Goal: Task Accomplishment & Management: Complete application form

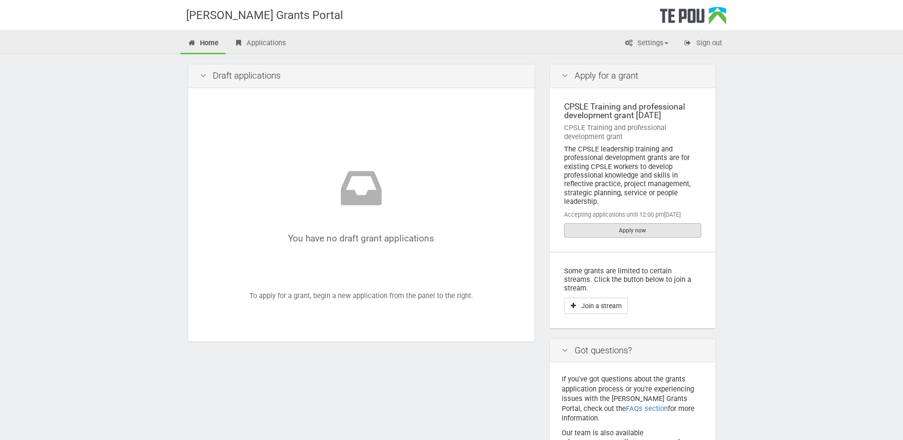
click at [625, 230] on link "Apply now" at bounding box center [632, 230] width 137 height 14
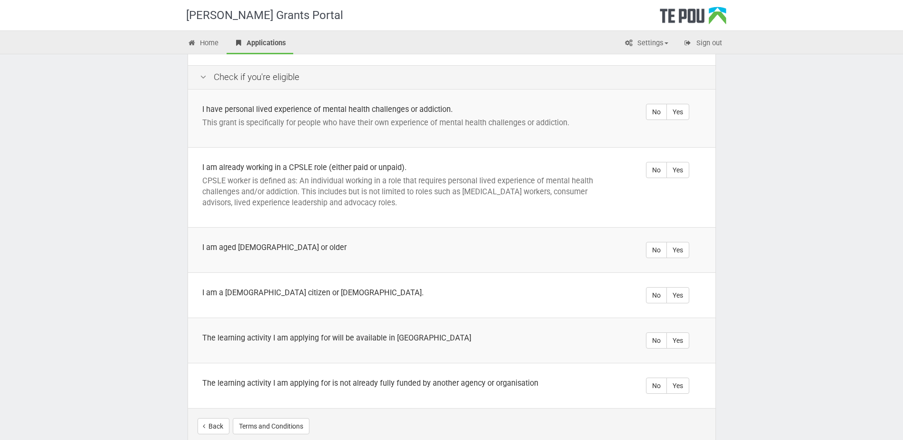
scroll to position [191, 0]
click at [682, 102] on label "Yes" at bounding box center [678, 110] width 23 height 16
radio input "true"
click at [677, 161] on label "Yes" at bounding box center [678, 169] width 23 height 16
radio input "true"
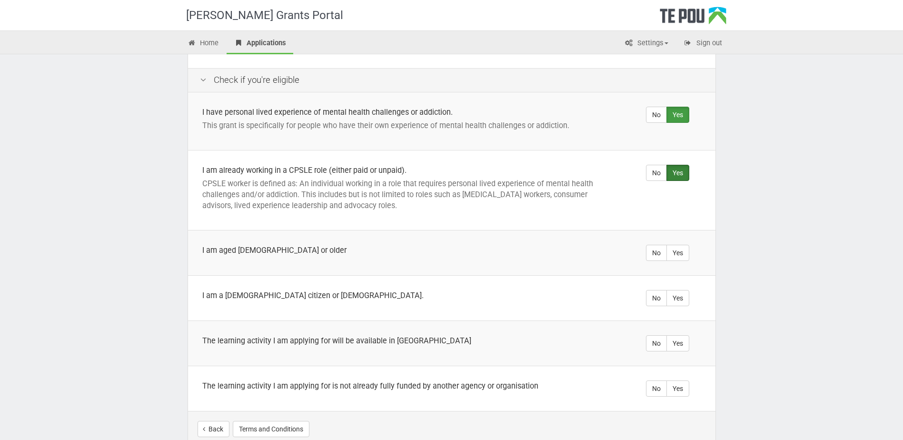
scroll to position [233, 0]
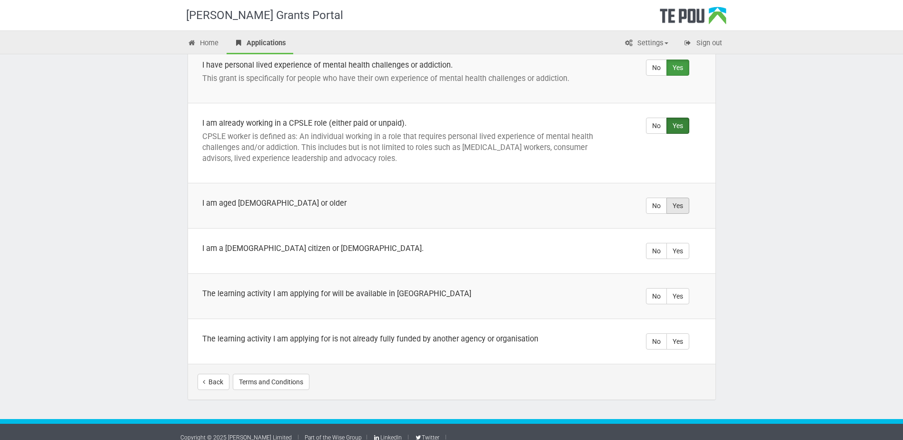
click at [676, 198] on label "Yes" at bounding box center [678, 206] width 23 height 16
radio input "true"
click at [684, 243] on label "Yes" at bounding box center [678, 251] width 23 height 16
radio input "true"
click at [686, 288] on label "Yes" at bounding box center [678, 296] width 23 height 16
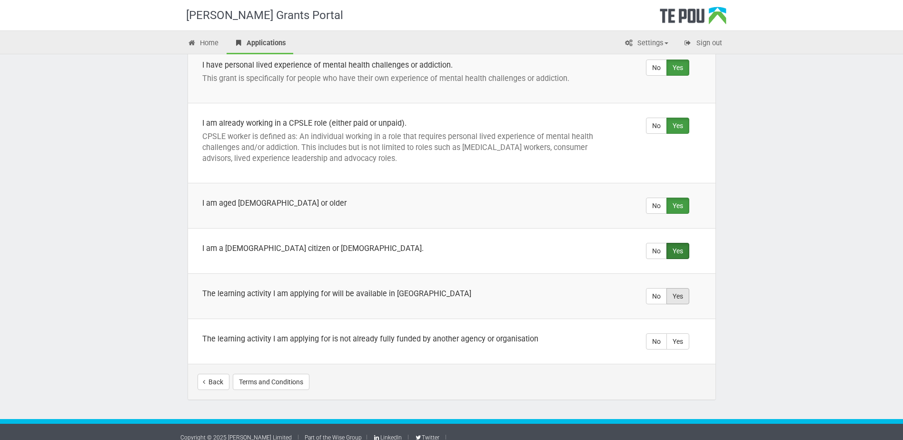
radio input "true"
click at [683, 333] on label "Yes" at bounding box center [678, 341] width 23 height 16
radio input "true"
click at [660, 374] on button "Start your application" at bounding box center [665, 382] width 82 height 16
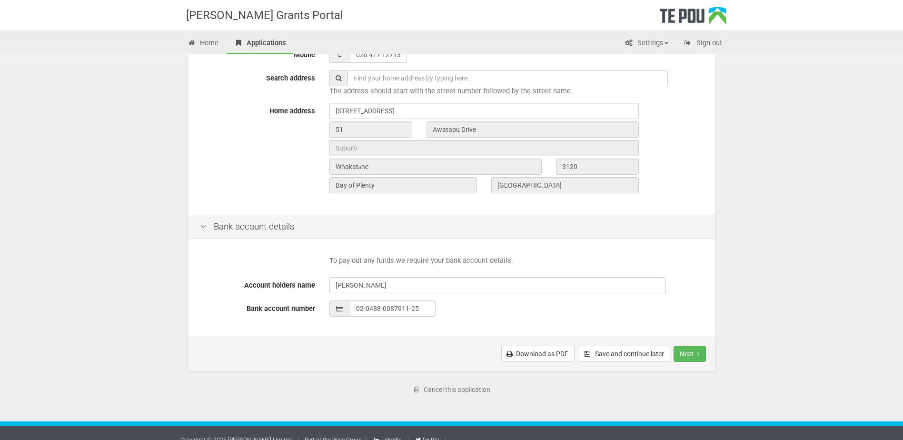
scroll to position [311, 0]
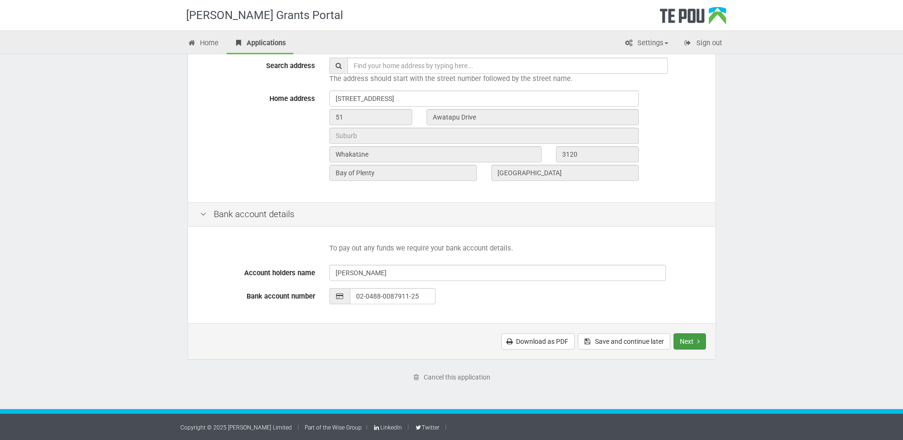
click at [685, 338] on button "Next" at bounding box center [690, 341] width 32 height 16
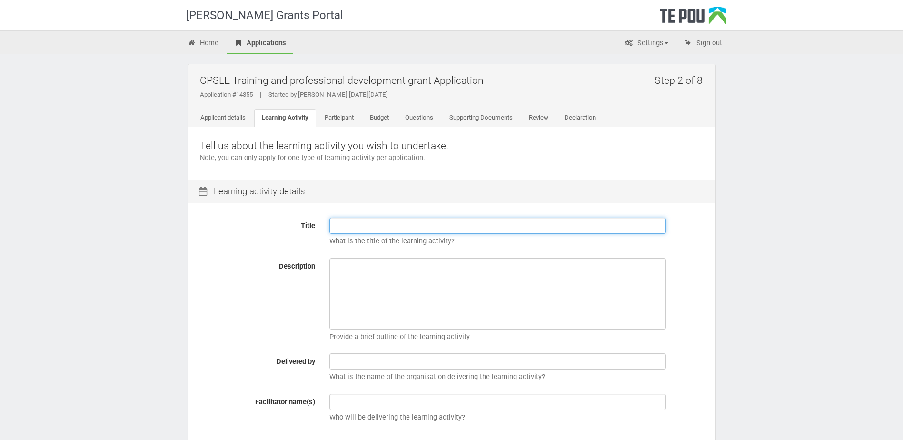
click at [411, 229] on input "Title" at bounding box center [498, 226] width 337 height 16
paste input "Bachelor of Health Science in Paramedicine"
type input "Bachelor of Health Science in Paramedicine"
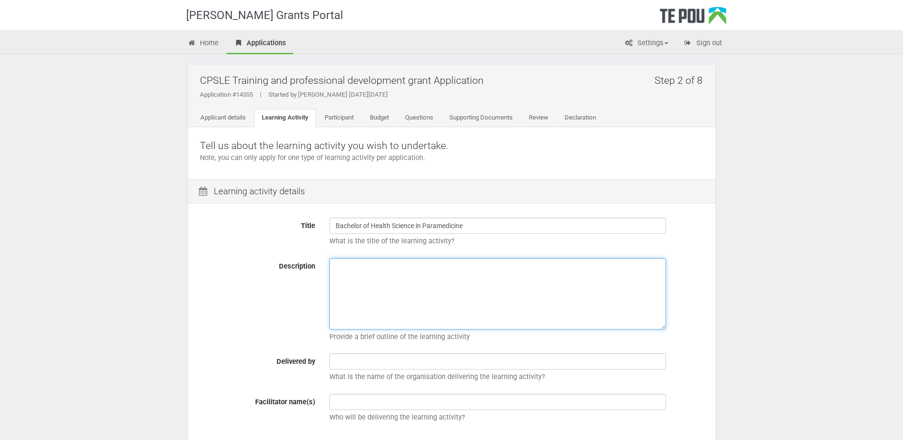
click at [410, 277] on textarea "Description" at bounding box center [498, 293] width 337 height 71
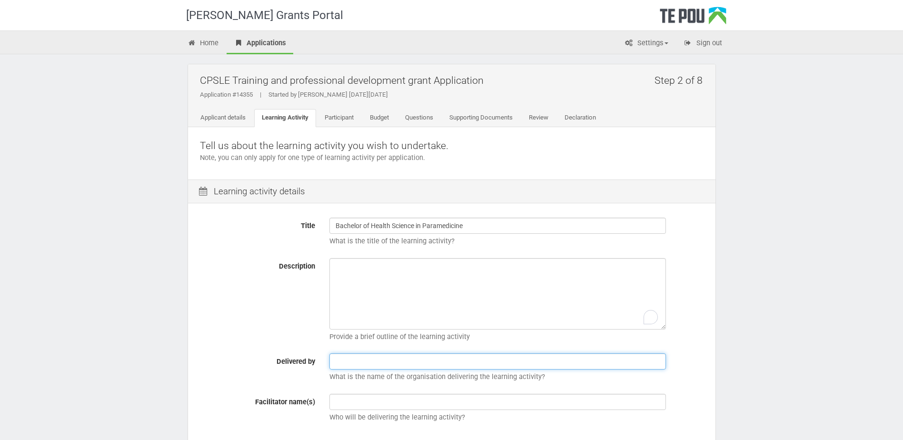
click at [426, 367] on input "text" at bounding box center [498, 361] width 337 height 16
type input "AUT"
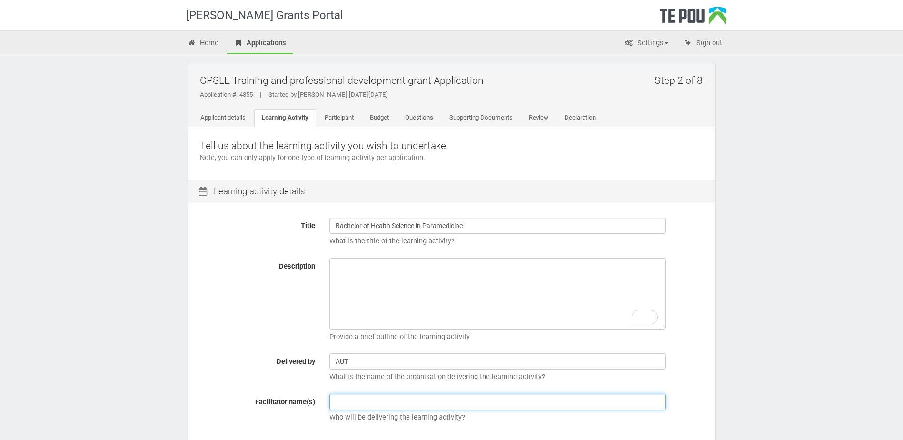
click at [378, 404] on input "text" at bounding box center [498, 402] width 337 height 16
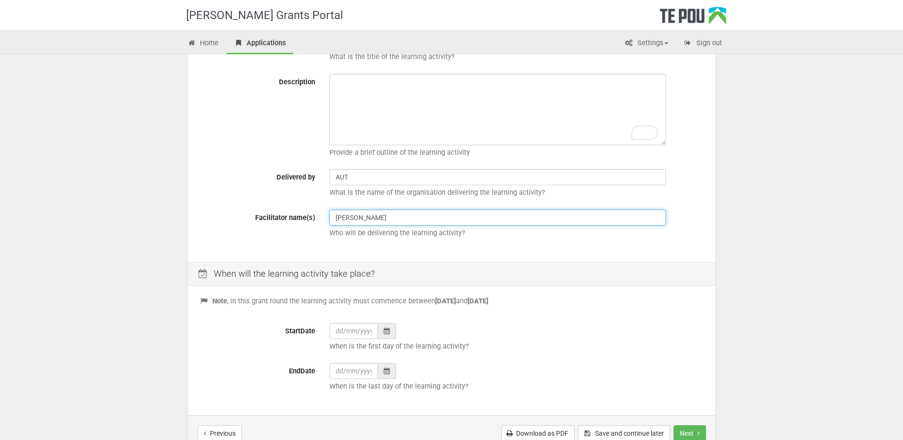
scroll to position [143, 0]
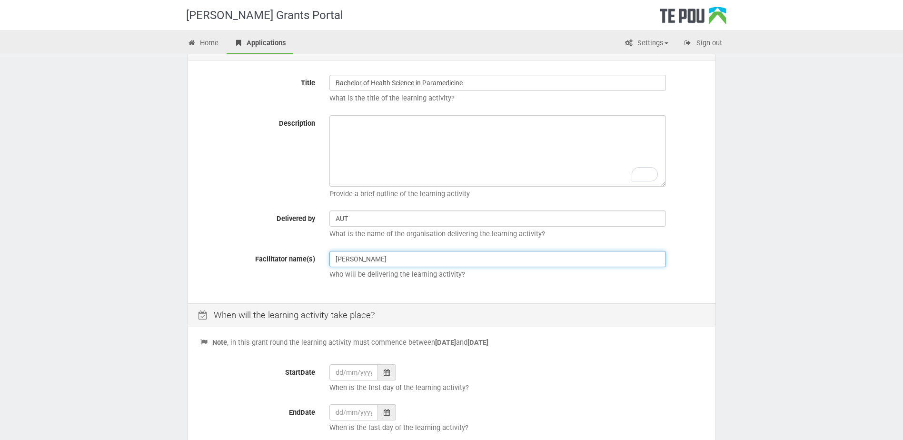
type input "Richard Stewart"
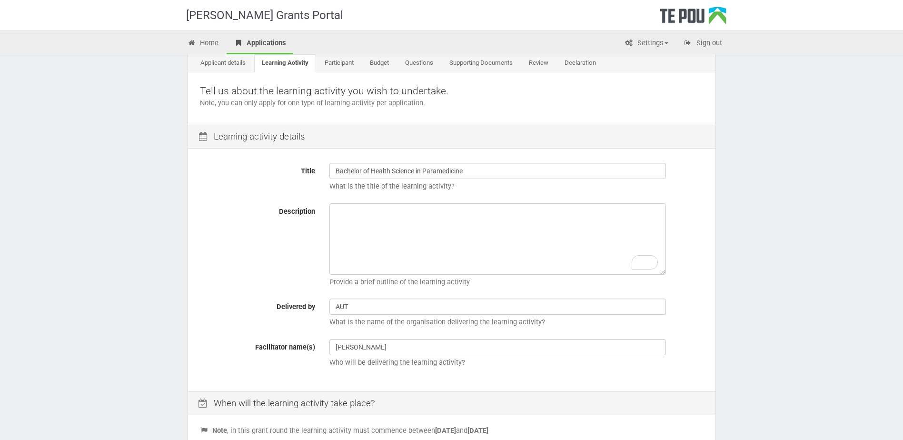
scroll to position [48, 0]
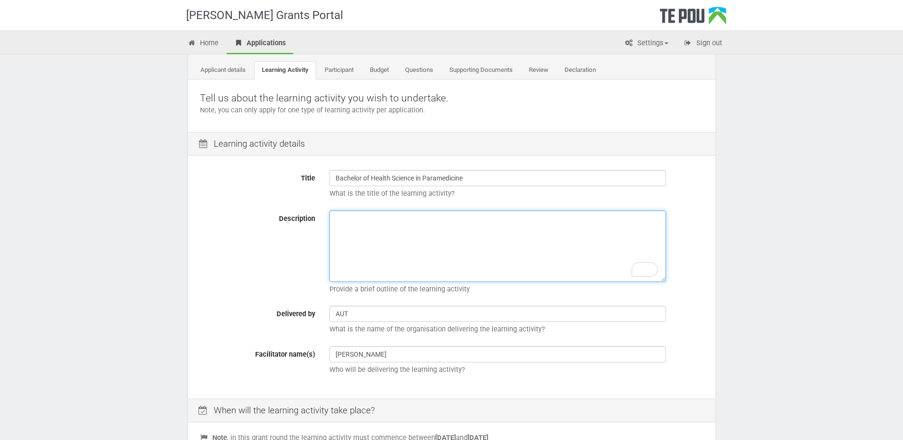
click at [361, 238] on textarea "Description" at bounding box center [498, 246] width 337 height 71
click at [380, 223] on textarea "There are" at bounding box center [498, 246] width 337 height 71
drag, startPoint x: 380, startPoint y: 223, endPoint x: 339, endPoint y: 221, distance: 40.5
click at [339, 221] on textarea "There are" at bounding box center [498, 246] width 337 height 71
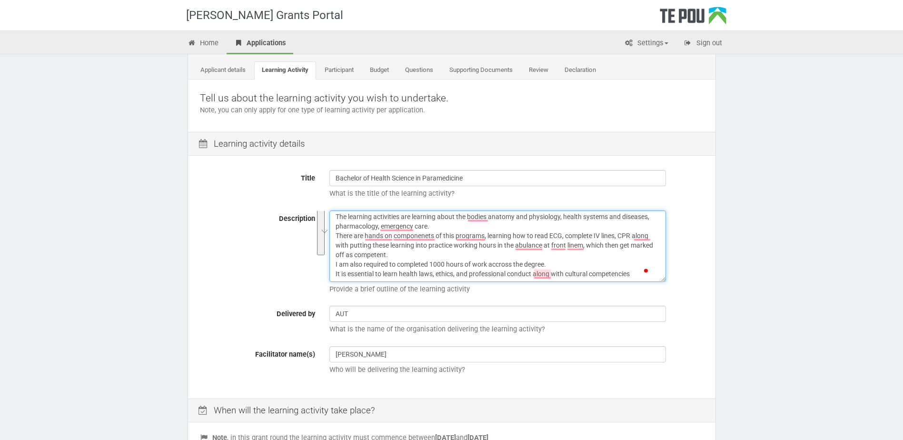
scroll to position [0, 0]
drag, startPoint x: 639, startPoint y: 275, endPoint x: 332, endPoint y: 219, distance: 311.8
click at [332, 219] on div "The learning activities are learning about the bodies anatomy and physiology, h…" at bounding box center [516, 255] width 389 height 89
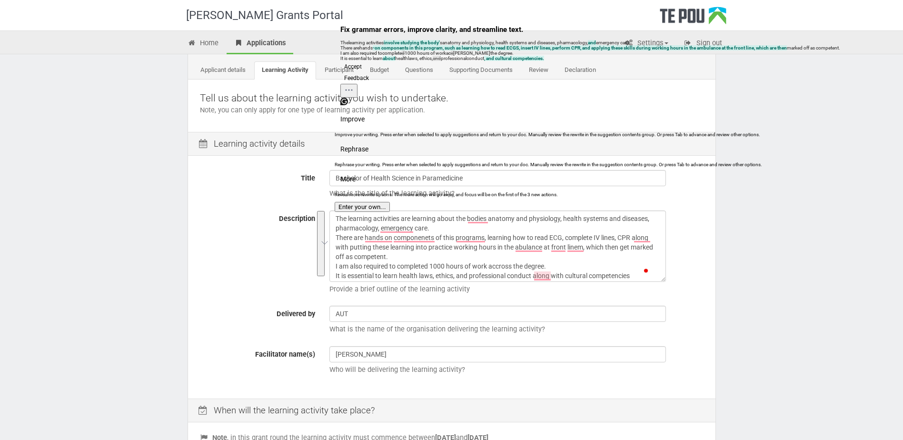
click at [361, 72] on button "Accept" at bounding box center [353, 66] width 25 height 11
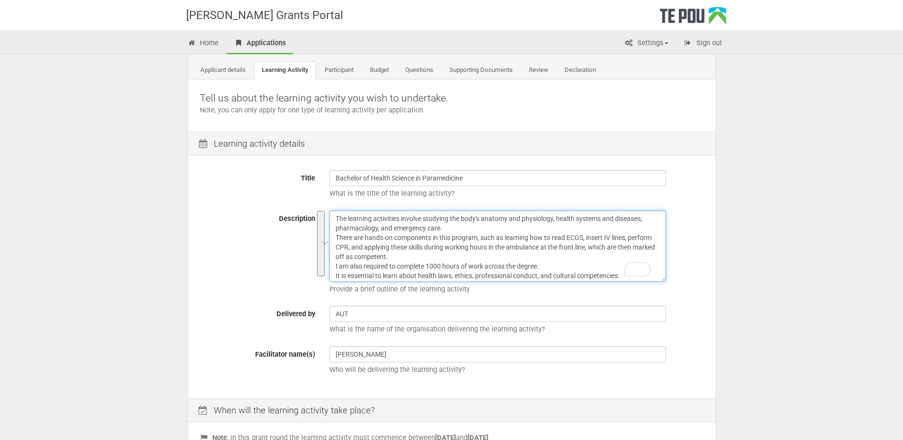
drag, startPoint x: 623, startPoint y: 274, endPoint x: 333, endPoint y: 215, distance: 296.1
click at [333, 215] on textarea "The learning activities involve studying the body's anatomy and physiology, hea…" at bounding box center [498, 246] width 337 height 71
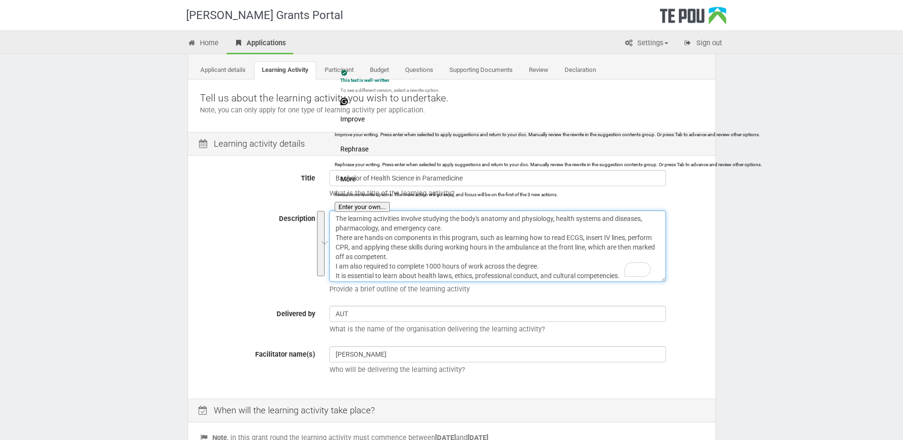
type textarea "The learning activities involve studying the body's anatomy and physiology, hea…"
click at [587, 289] on p "Provide a brief outline of the learning activity" at bounding box center [517, 289] width 374 height 10
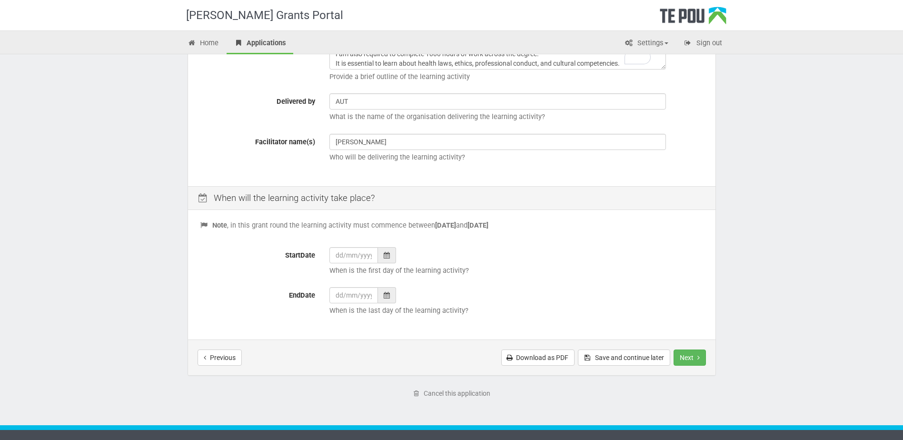
scroll to position [276, 0]
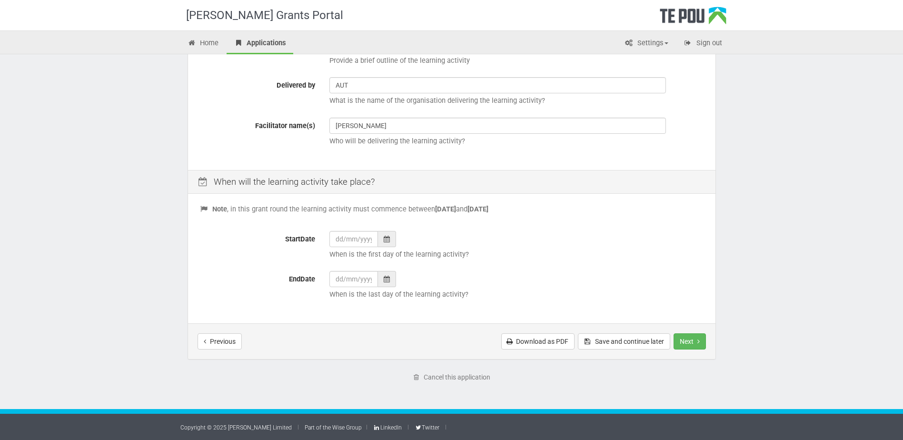
click at [391, 240] on div at bounding box center [387, 239] width 18 height 16
click at [422, 124] on th "»" at bounding box center [425, 120] width 14 height 14
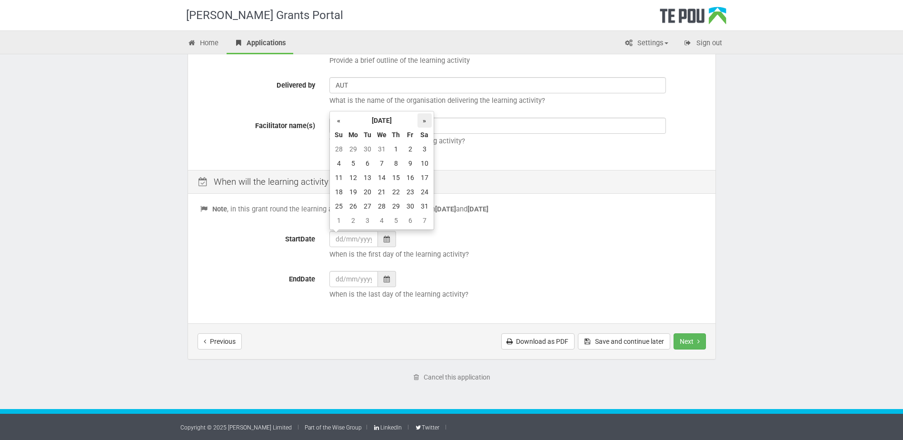
click at [424, 123] on th "»" at bounding box center [425, 120] width 14 height 14
click at [367, 161] on td "3" at bounding box center [368, 163] width 14 height 14
type input "03/02/2026"
click at [391, 281] on div at bounding box center [387, 279] width 18 height 16
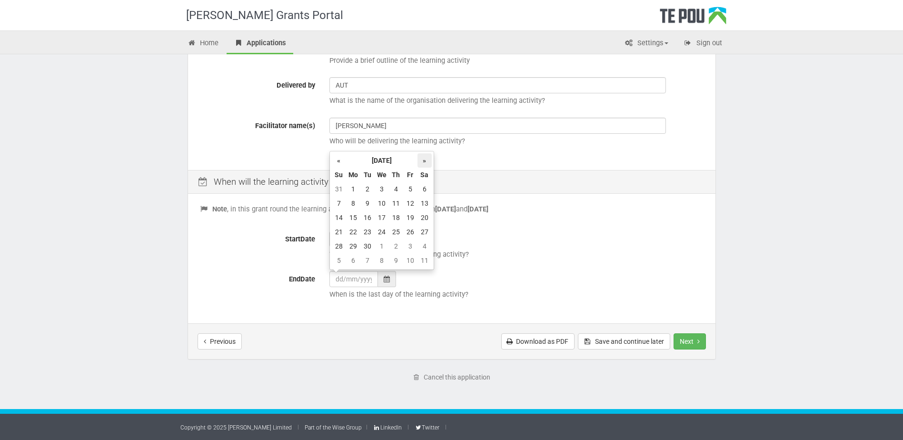
click at [428, 161] on th "»" at bounding box center [425, 160] width 14 height 14
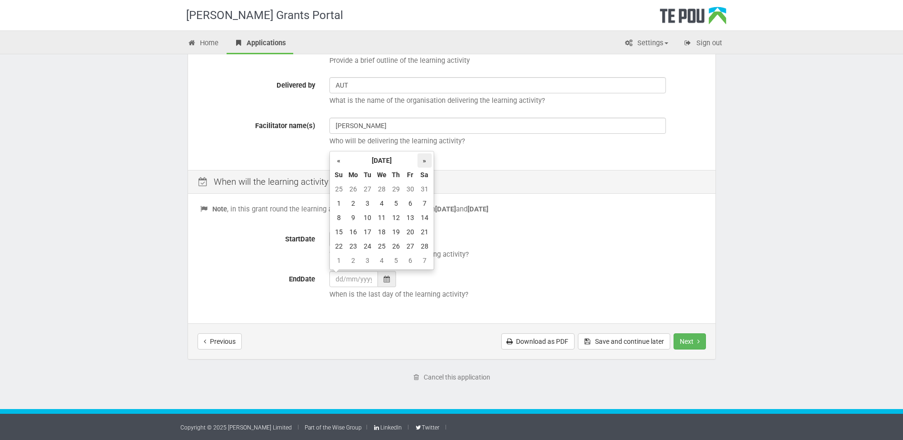
click at [428, 161] on th "»" at bounding box center [425, 160] width 14 height 14
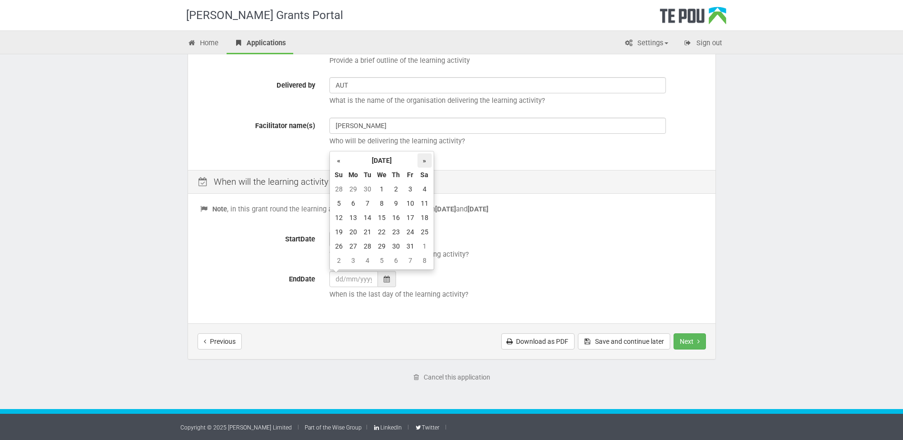
click at [428, 161] on th "»" at bounding box center [425, 160] width 14 height 14
click at [428, 160] on th "»" at bounding box center [425, 160] width 14 height 14
click at [356, 258] on td "30" at bounding box center [353, 260] width 14 height 14
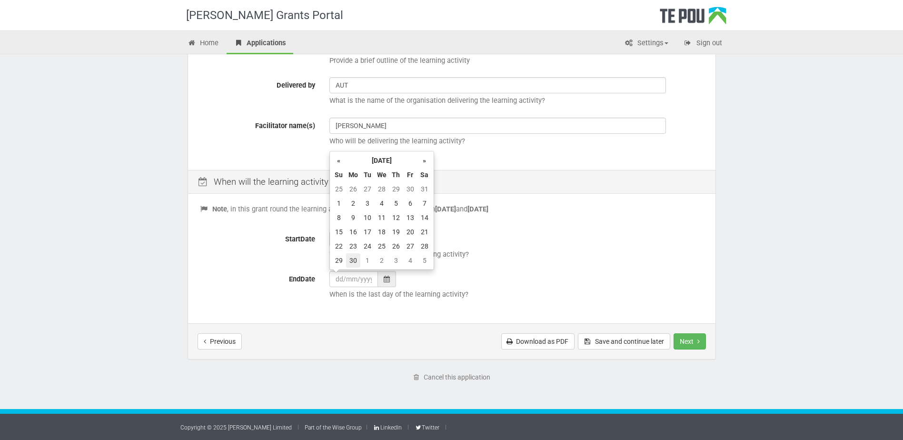
type input "30/11/2026"
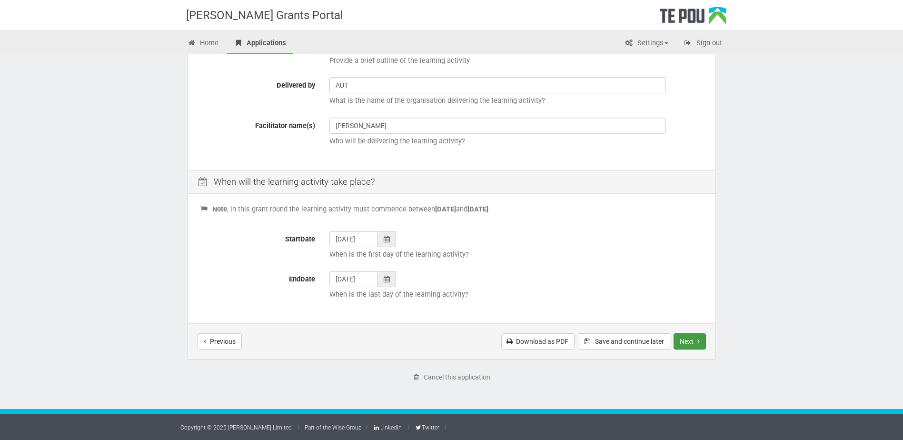
click at [685, 336] on button "Next" at bounding box center [690, 341] width 32 height 16
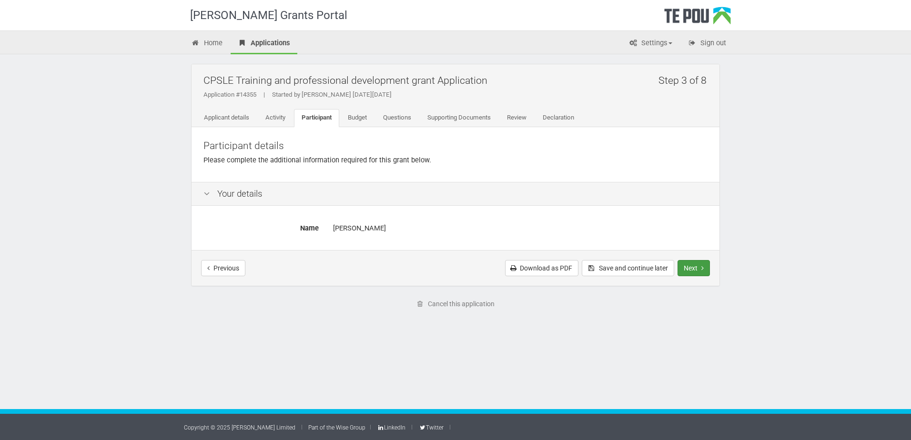
click at [691, 266] on button "Next" at bounding box center [693, 268] width 32 height 16
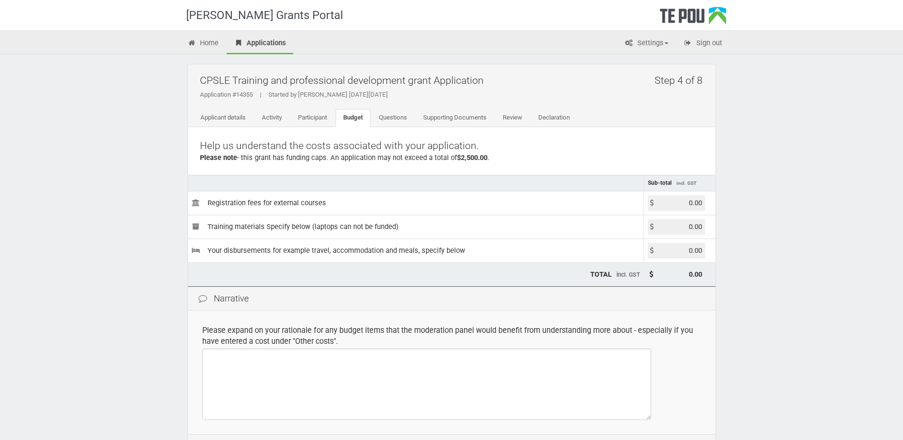
drag, startPoint x: 674, startPoint y: 204, endPoint x: 738, endPoint y: 205, distance: 63.4
click at [738, 205] on div "Te Pou Grants Portal Home Applications Settings Profile My account FAQs Sign ou…" at bounding box center [451, 275] width 903 height 551
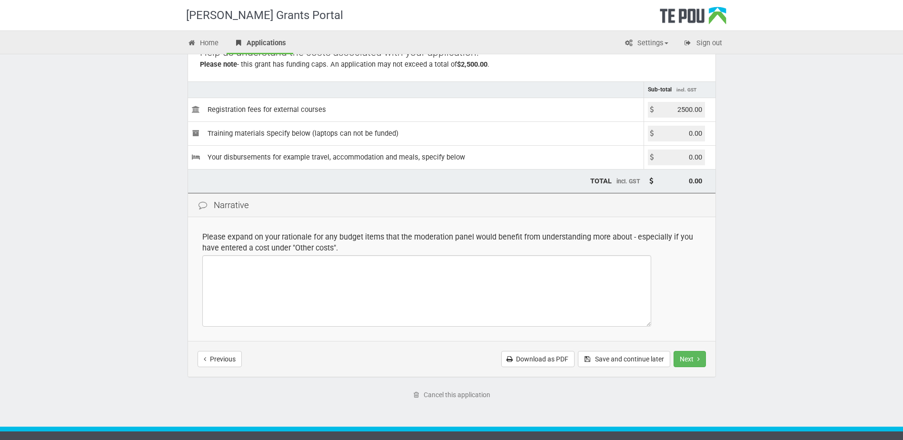
scroll to position [95, 0]
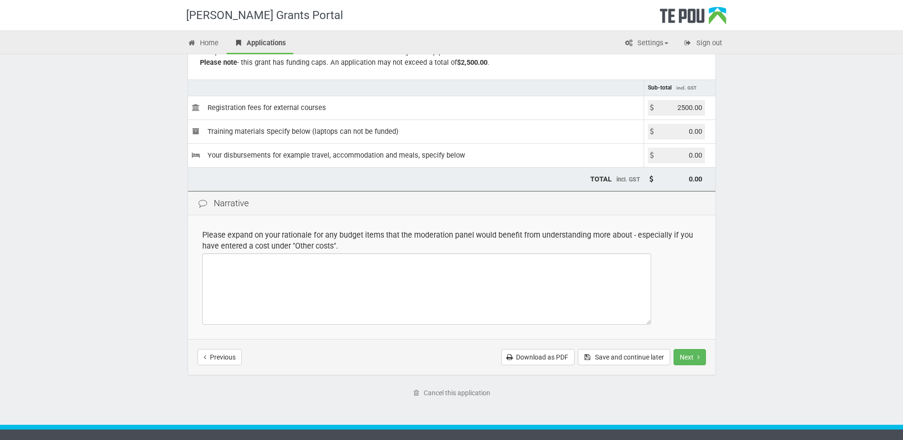
type input "2500.00"
type input "2,500.00"
click at [259, 265] on textarea at bounding box center [426, 288] width 449 height 71
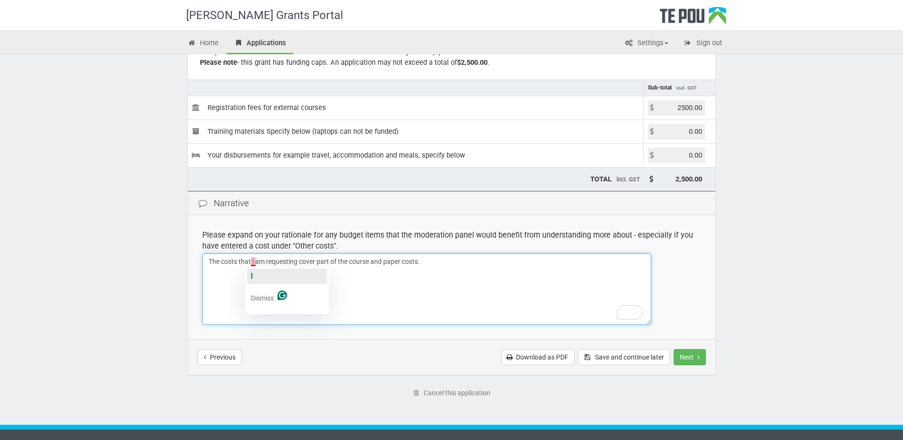
click at [268, 277] on button "I" at bounding box center [287, 276] width 80 height 15
type textarea "The costs that I am requesting cover part of the course and paper costs."
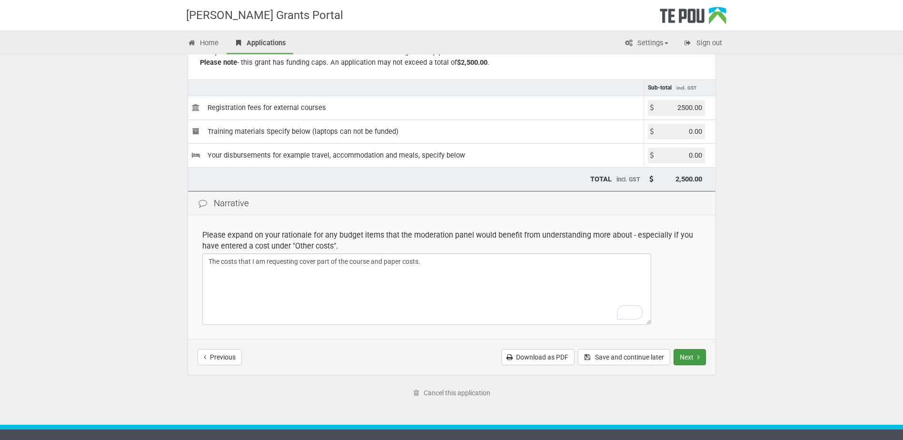
click at [686, 354] on button "Next" at bounding box center [690, 357] width 32 height 16
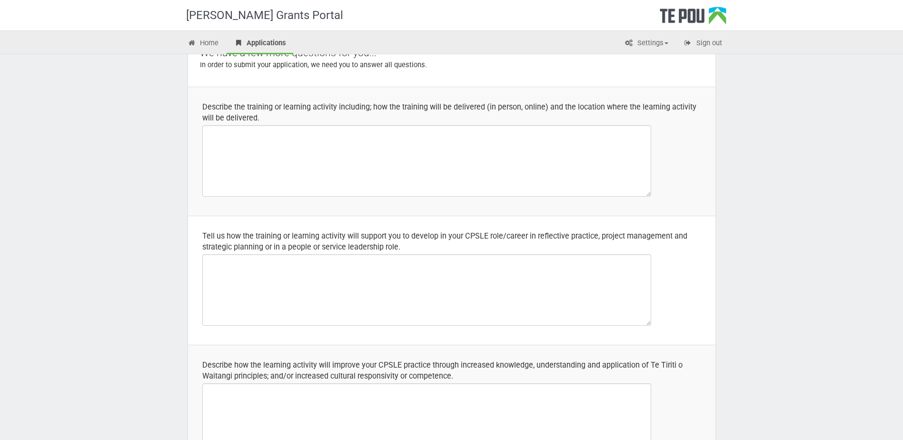
scroll to position [95, 0]
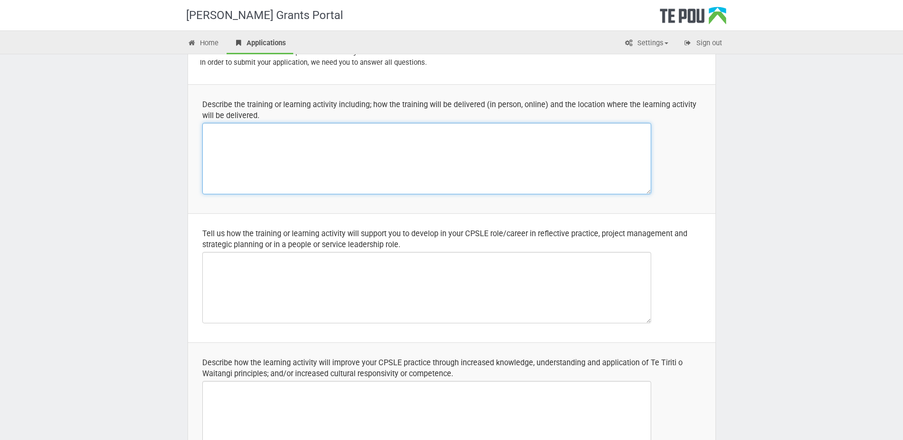
click at [365, 152] on textarea at bounding box center [426, 158] width 449 height 71
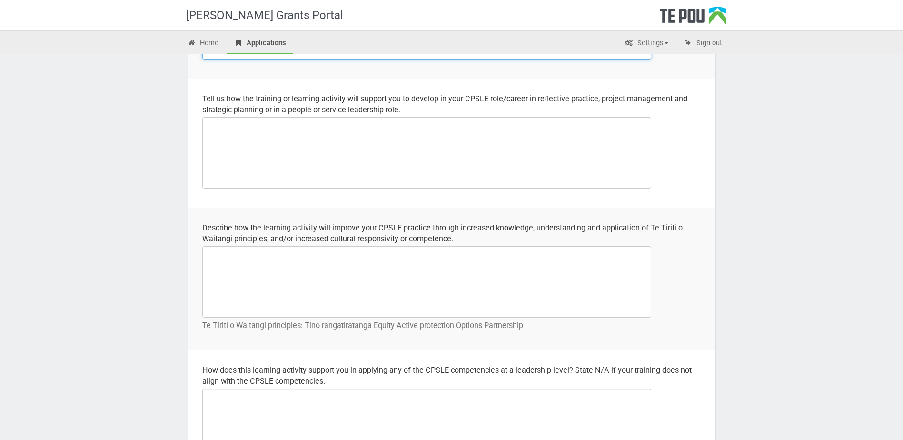
scroll to position [238, 0]
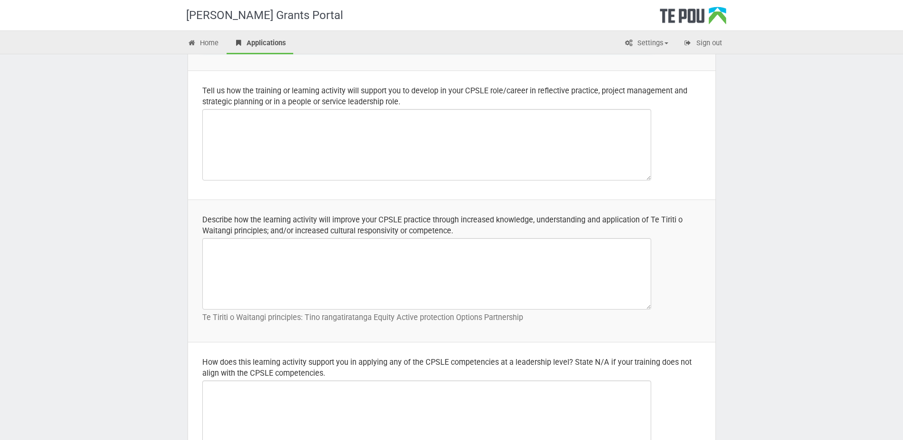
type textarea "The training for this course is made up of a mixture: Online components AUT sit…"
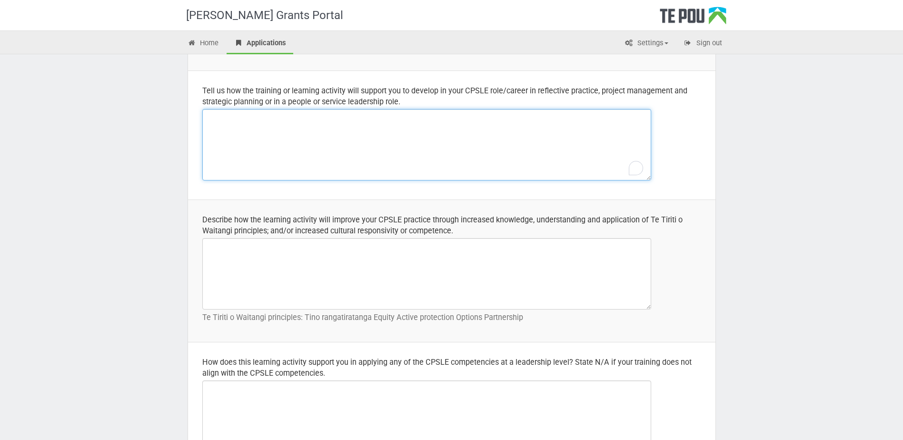
click at [316, 118] on textarea "To enrich screen reader interactions, please activate Accessibility in Grammarl…" at bounding box center [426, 144] width 449 height 71
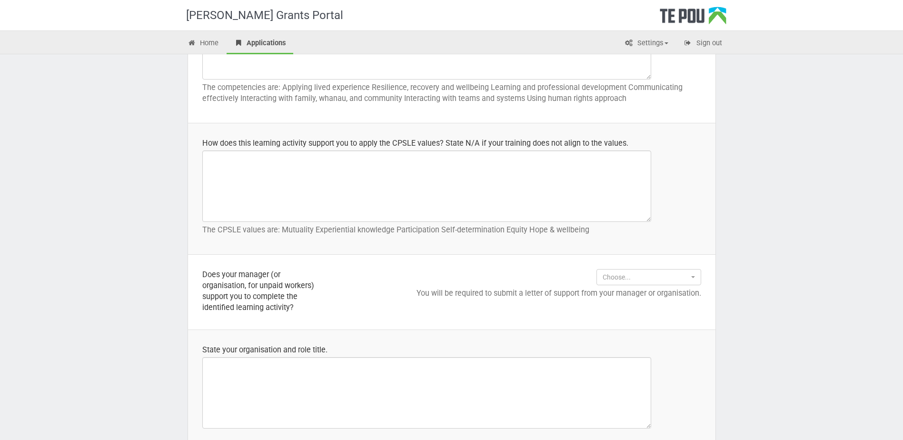
scroll to position [619, 0]
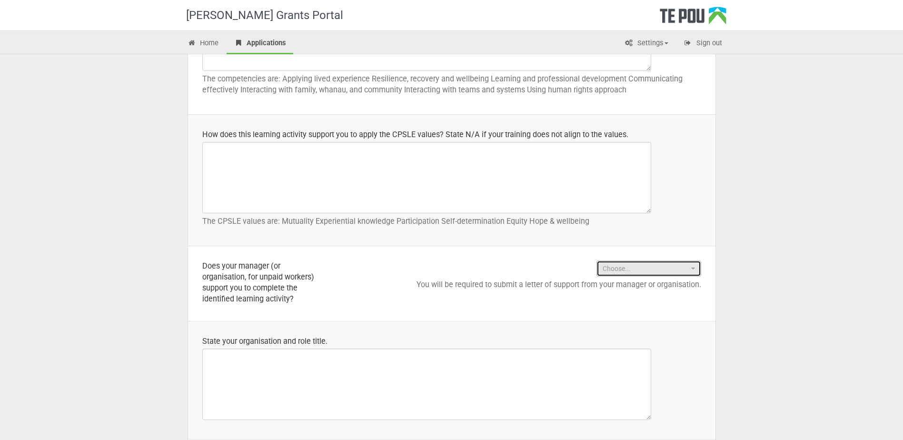
click at [659, 263] on button "Choose..." at bounding box center [649, 269] width 105 height 16
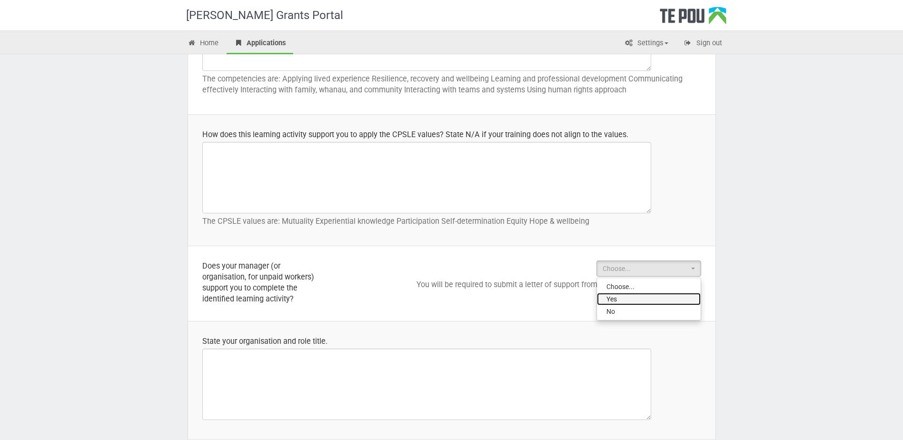
click at [656, 294] on link "Yes" at bounding box center [649, 299] width 104 height 12
select select "Yes"
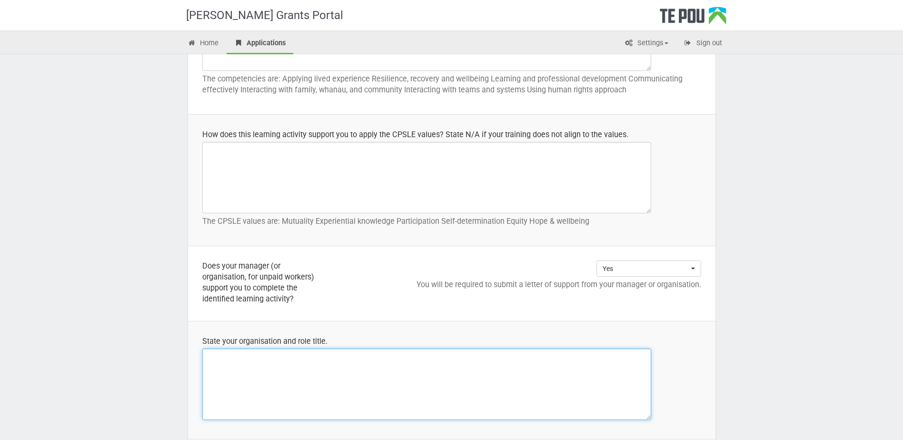
click at [310, 388] on textarea at bounding box center [426, 384] width 449 height 71
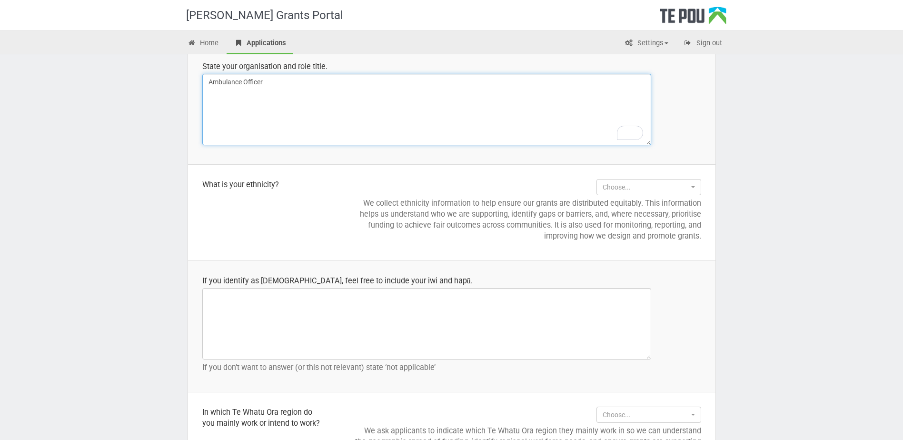
scroll to position [905, 0]
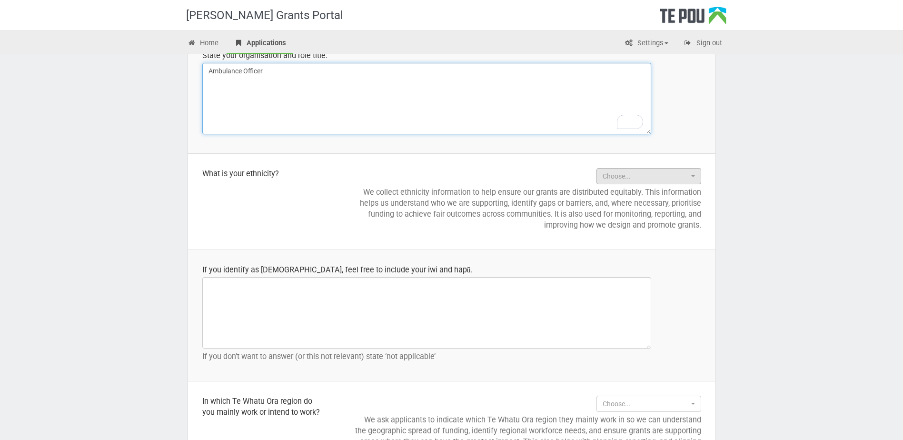
type textarea "Ambulance Officer"
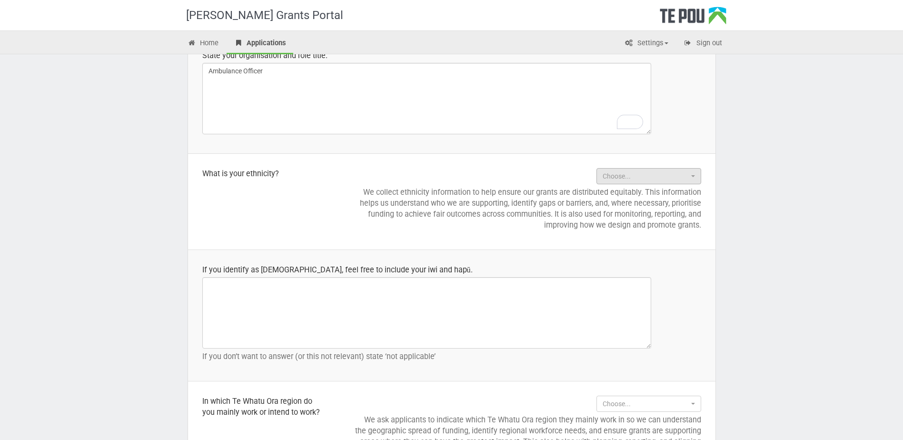
click at [612, 184] on td "Choose... Choose... New Zealand European Other European Māori Pacific People As…" at bounding box center [527, 201] width 378 height 96
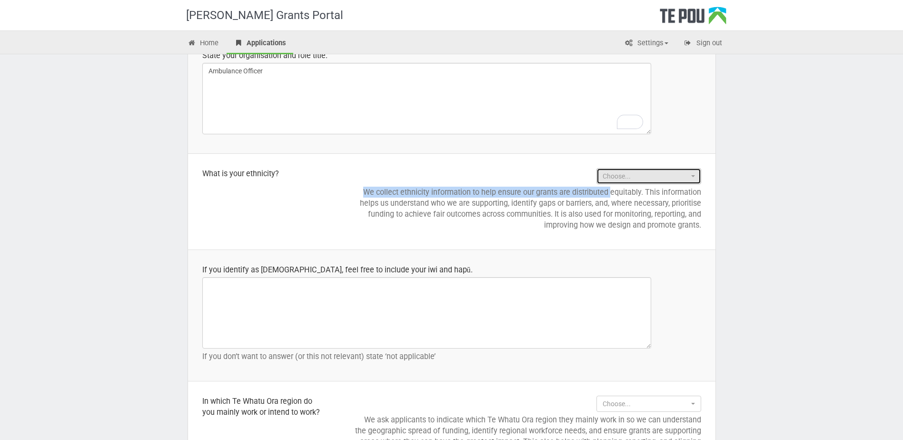
click at [612, 181] on span "Choose..." at bounding box center [646, 176] width 86 height 10
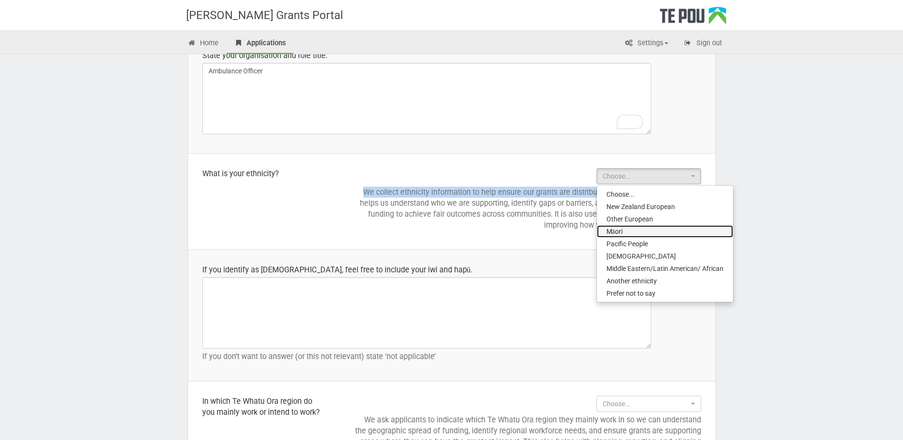
click at [648, 232] on link "Māori" at bounding box center [665, 231] width 136 height 12
select select "Māori"
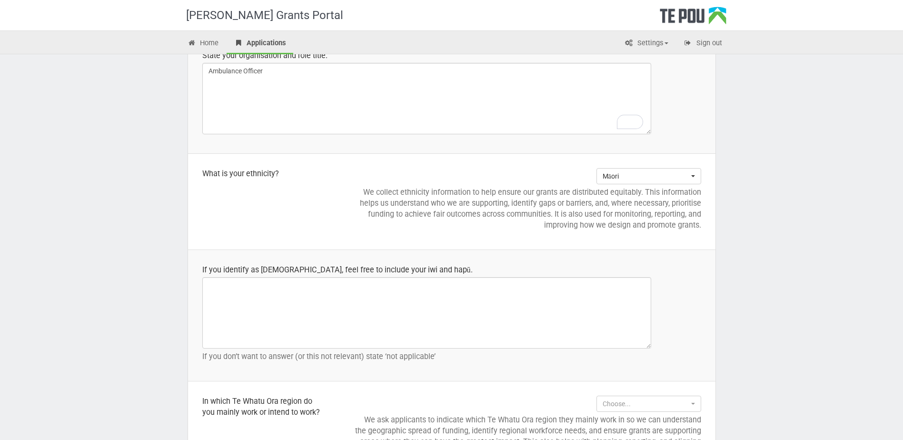
click at [610, 262] on td "If you identify as Māori, feel free to include your iwi and hapū. If you don’t …" at bounding box center [452, 315] width 528 height 131
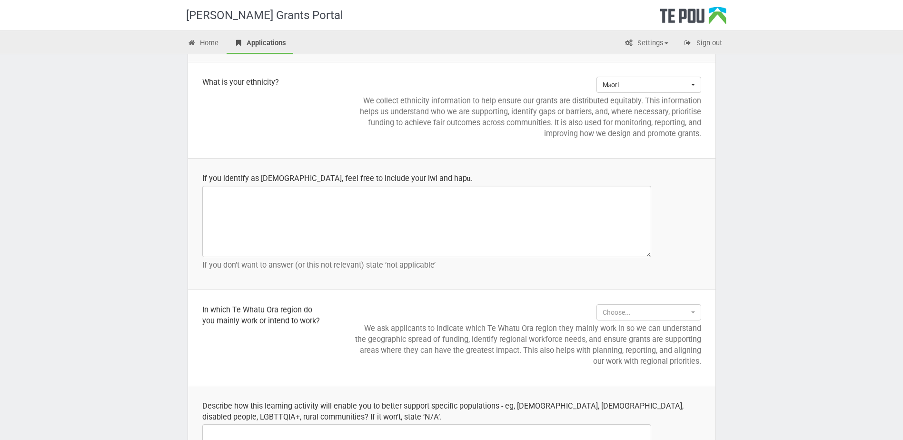
scroll to position [1000, 0]
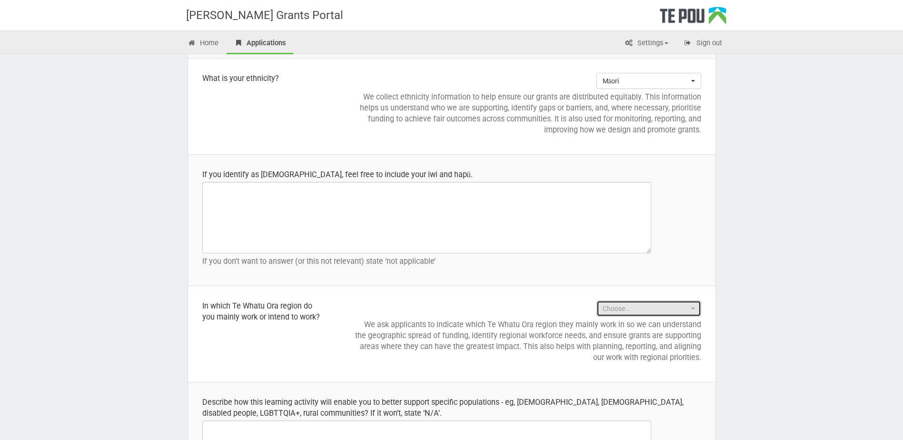
click at [626, 301] on button "Choose..." at bounding box center [649, 309] width 105 height 16
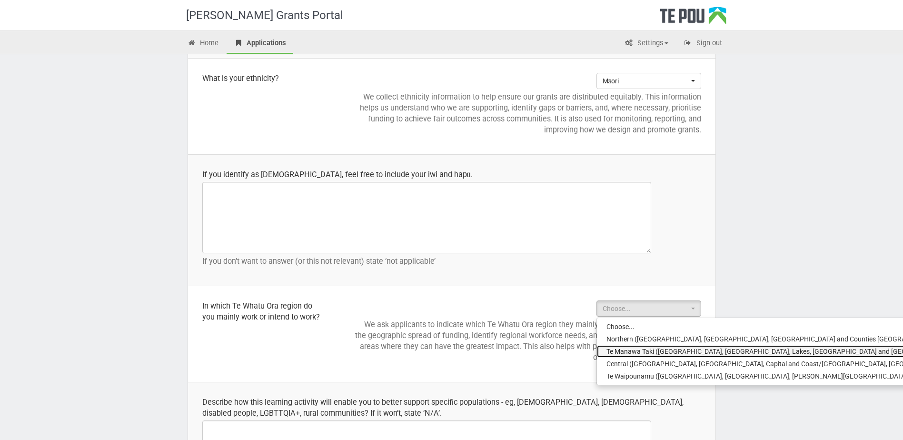
click at [634, 347] on span "Te Manawa Taki (Bay of Plenty, Waikato, Lakes, Tairāwhiti and Taranaki)" at bounding box center [782, 352] width 351 height 10
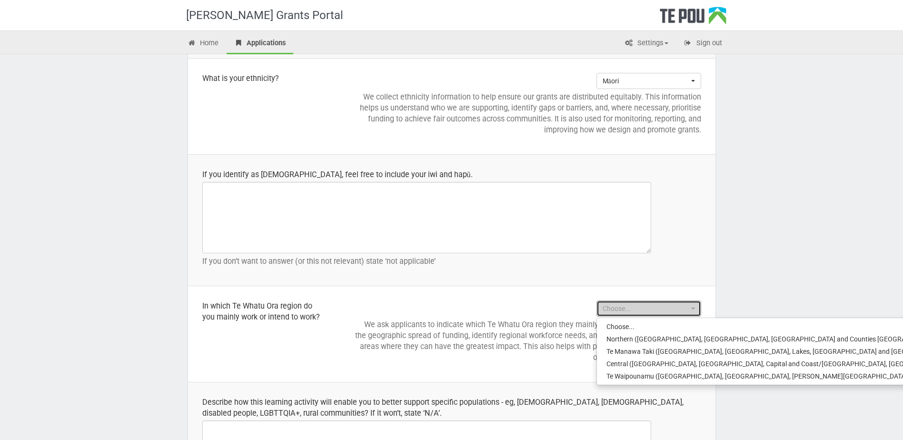
select select "Te Manawa Taki (Bay of Plenty, Waikato, Lakes, Tairāwhiti and Taranaki)"
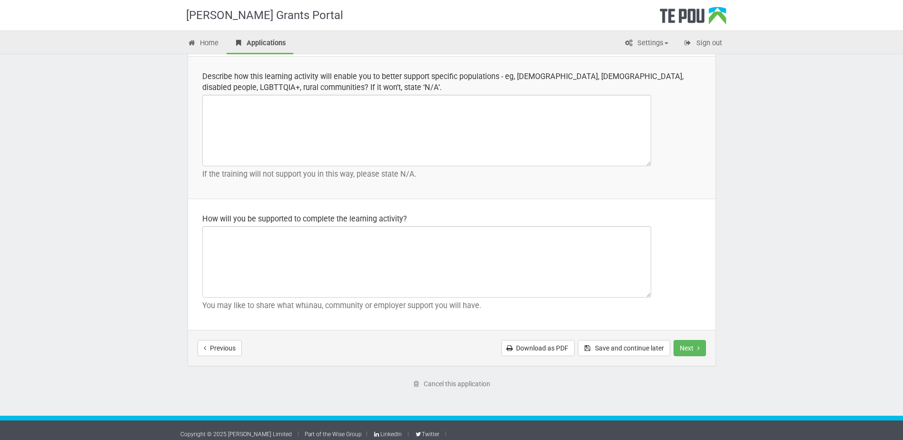
scroll to position [1333, 0]
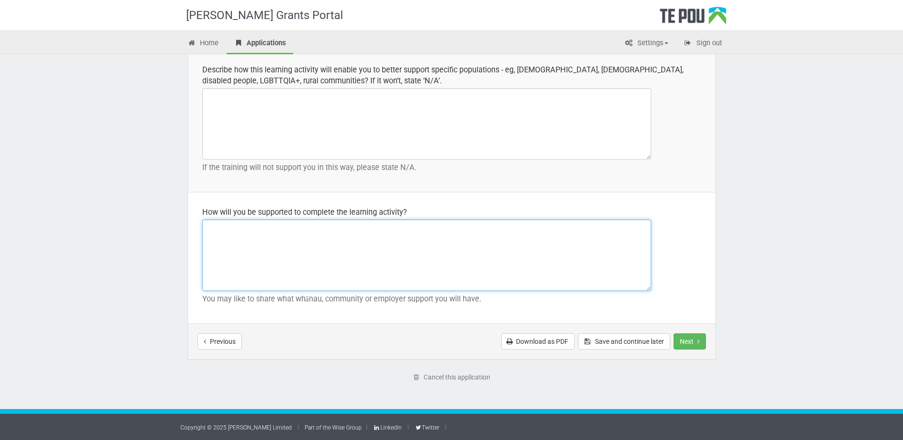
click at [472, 252] on textarea at bounding box center [426, 255] width 449 height 71
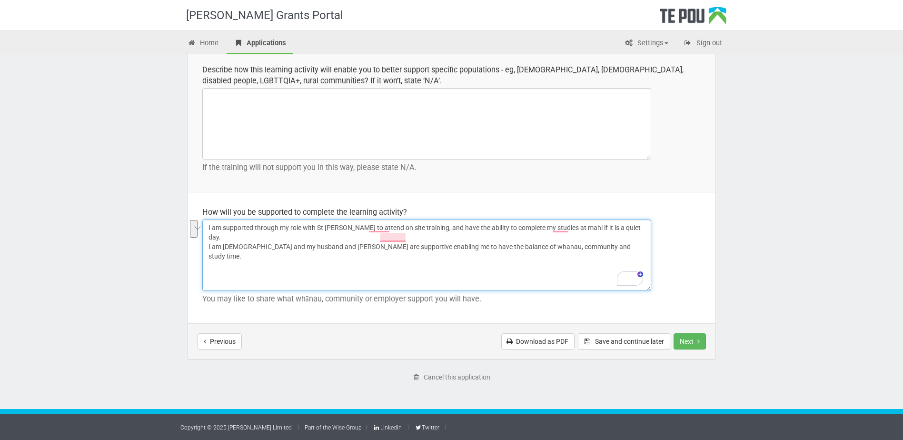
drag, startPoint x: 606, startPoint y: 241, endPoint x: 210, endPoint y: 230, distance: 396.4
click at [210, 230] on textarea "I am supported through my role with St John to attend on site training, and hav…" at bounding box center [426, 255] width 449 height 71
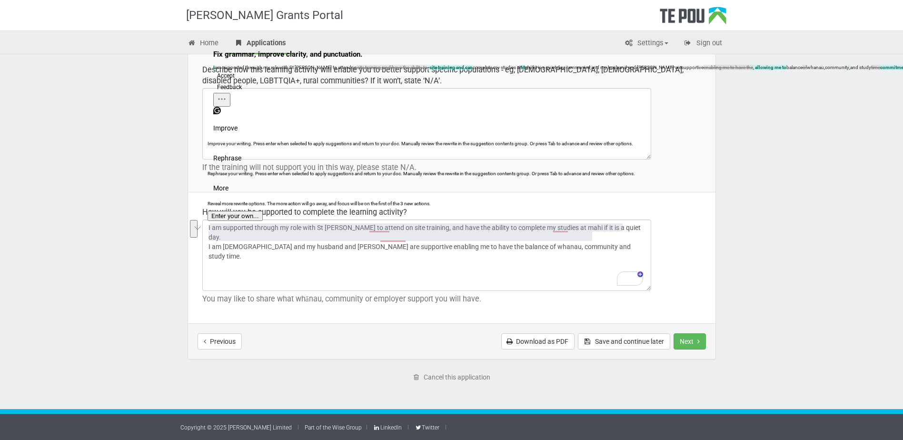
click at [230, 81] on button "Accept" at bounding box center [225, 75] width 25 height 11
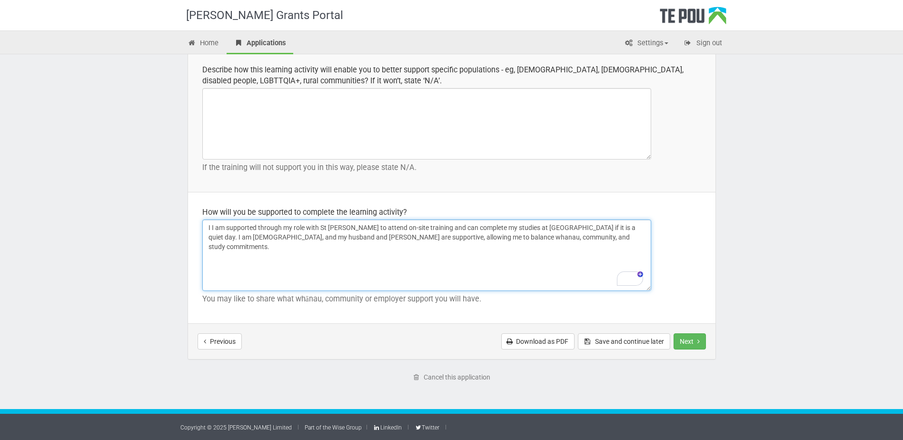
click at [210, 221] on textarea "I I am supported through my role with St John to attend on-site training and ca…" at bounding box center [426, 255] width 449 height 71
type textarea "I am supported through my role with St John to attend on-site training and can …"
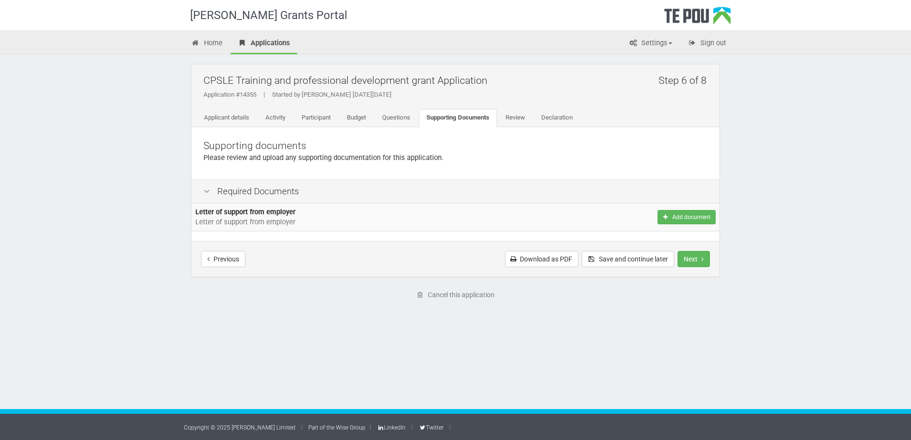
click at [242, 224] on span "Letter of support from employer" at bounding box center [245, 222] width 100 height 9
click at [681, 211] on button "Add document" at bounding box center [686, 217] width 58 height 14
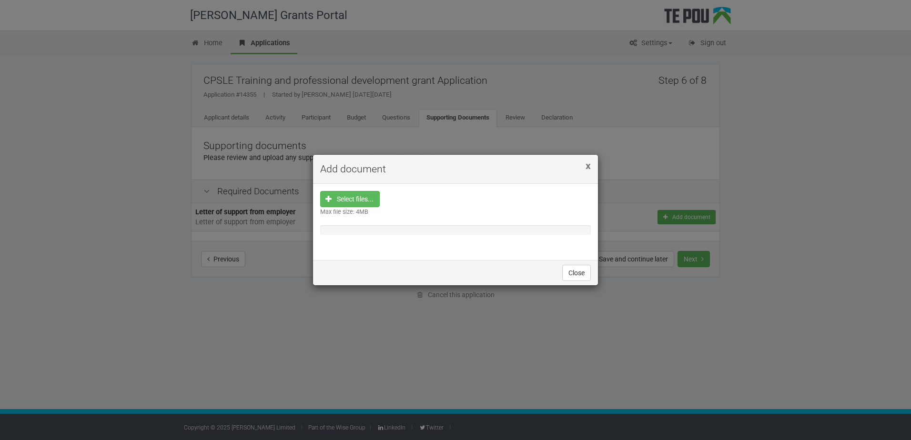
click at [587, 166] on span "x" at bounding box center [587, 165] width 5 height 11
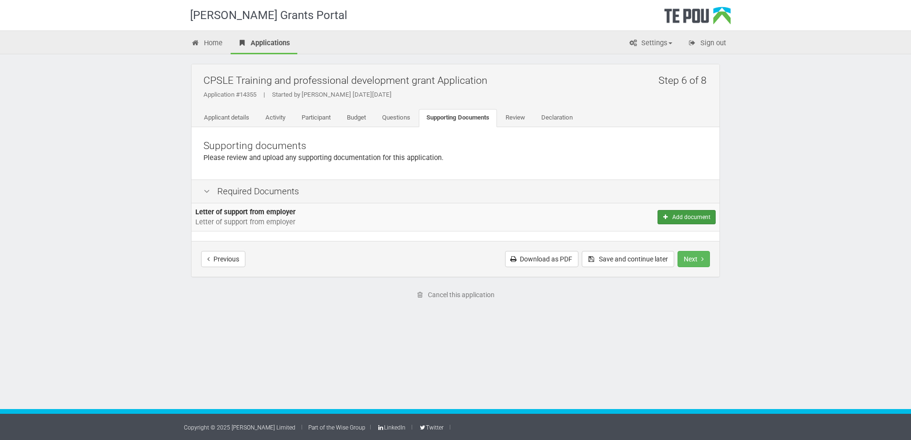
click at [691, 214] on button "Add document" at bounding box center [686, 217] width 58 height 14
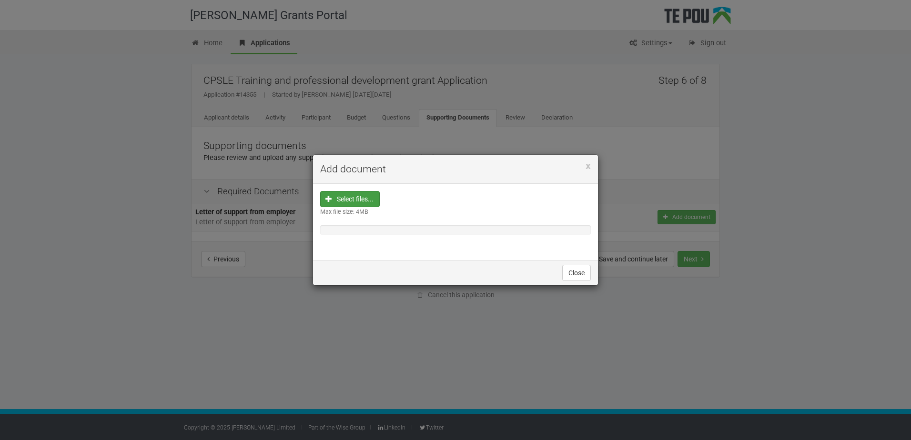
click at [351, 199] on input "file" at bounding box center [352, 259] width 53 height 136
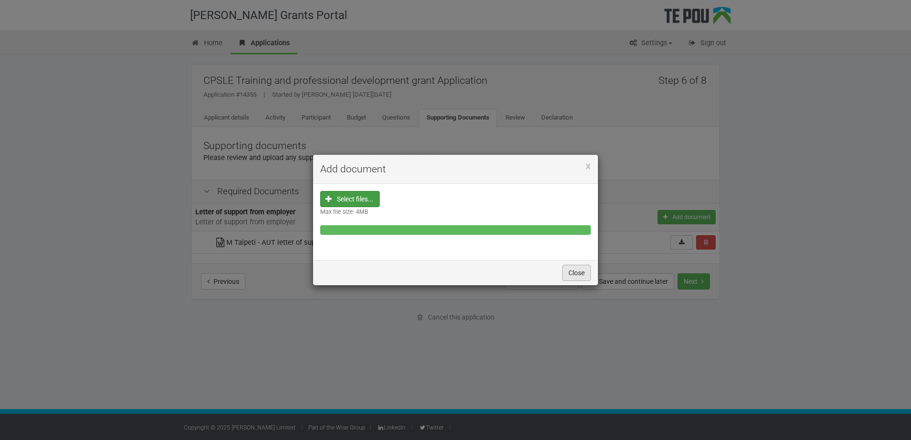
click at [577, 277] on button "Close" at bounding box center [576, 273] width 29 height 16
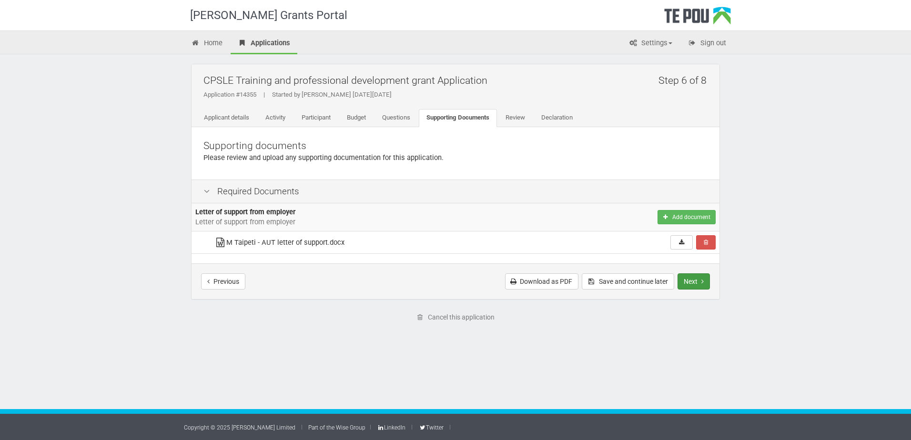
click at [691, 282] on button "Next" at bounding box center [693, 281] width 32 height 16
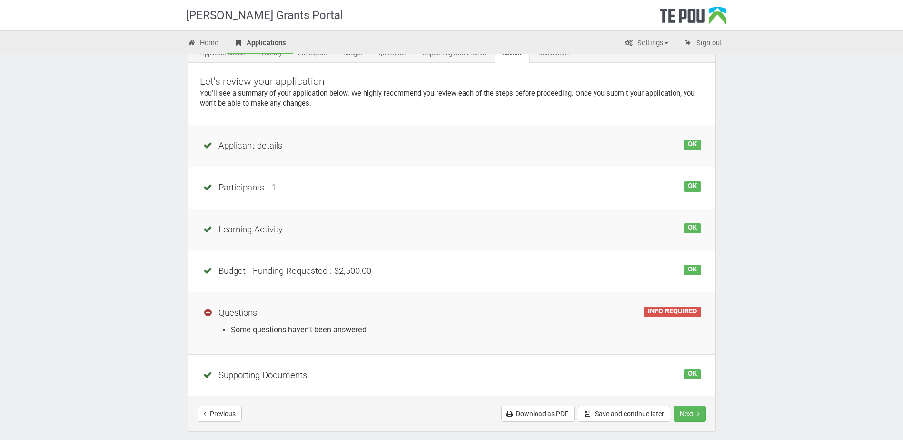
scroll to position [137, 0]
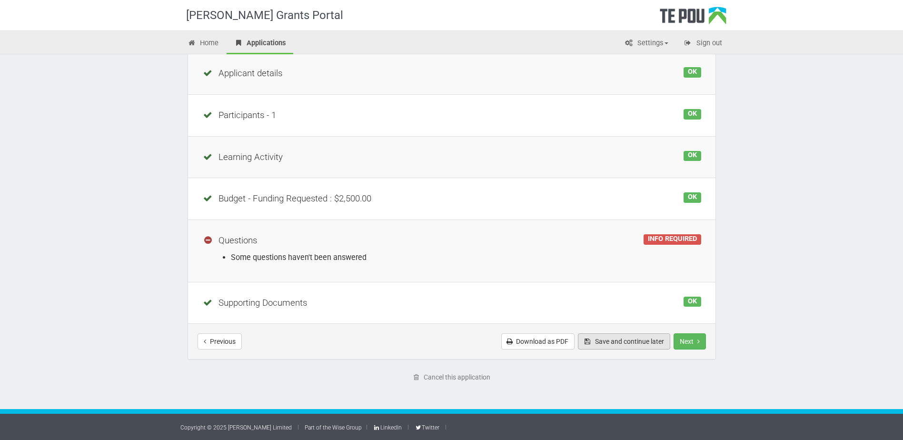
click at [605, 341] on button "Save and continue later" at bounding box center [624, 341] width 92 height 16
